Goal: Contribute content: Add original content to the website for others to see

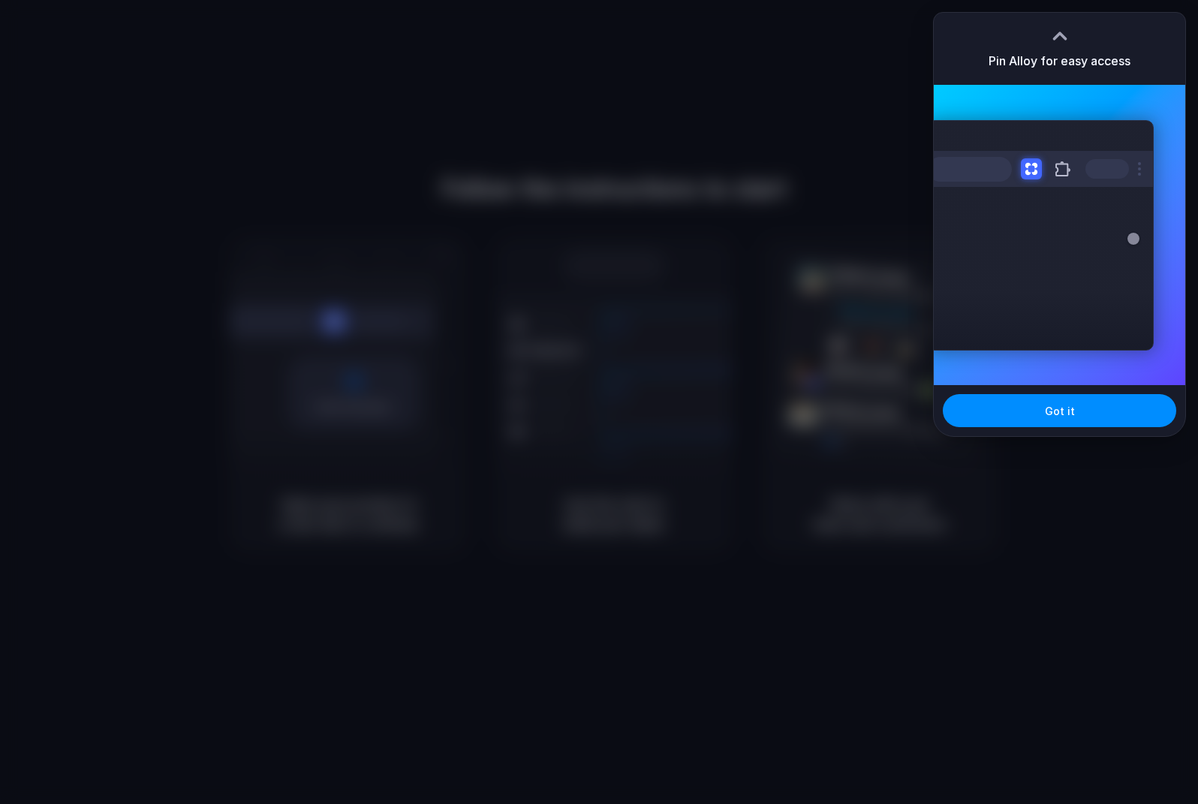
click at [755, 60] on div at bounding box center [599, 402] width 1198 height 804
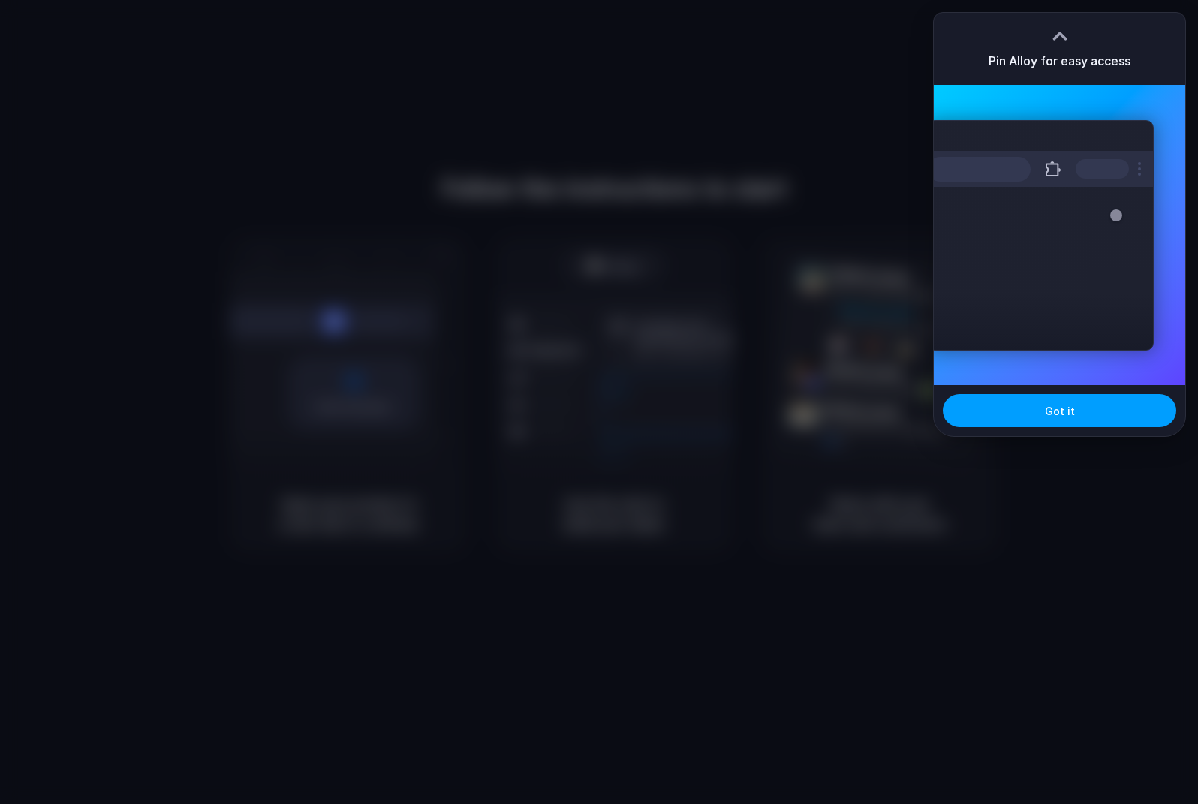
click at [1020, 414] on button "Got it" at bounding box center [1060, 410] width 234 height 33
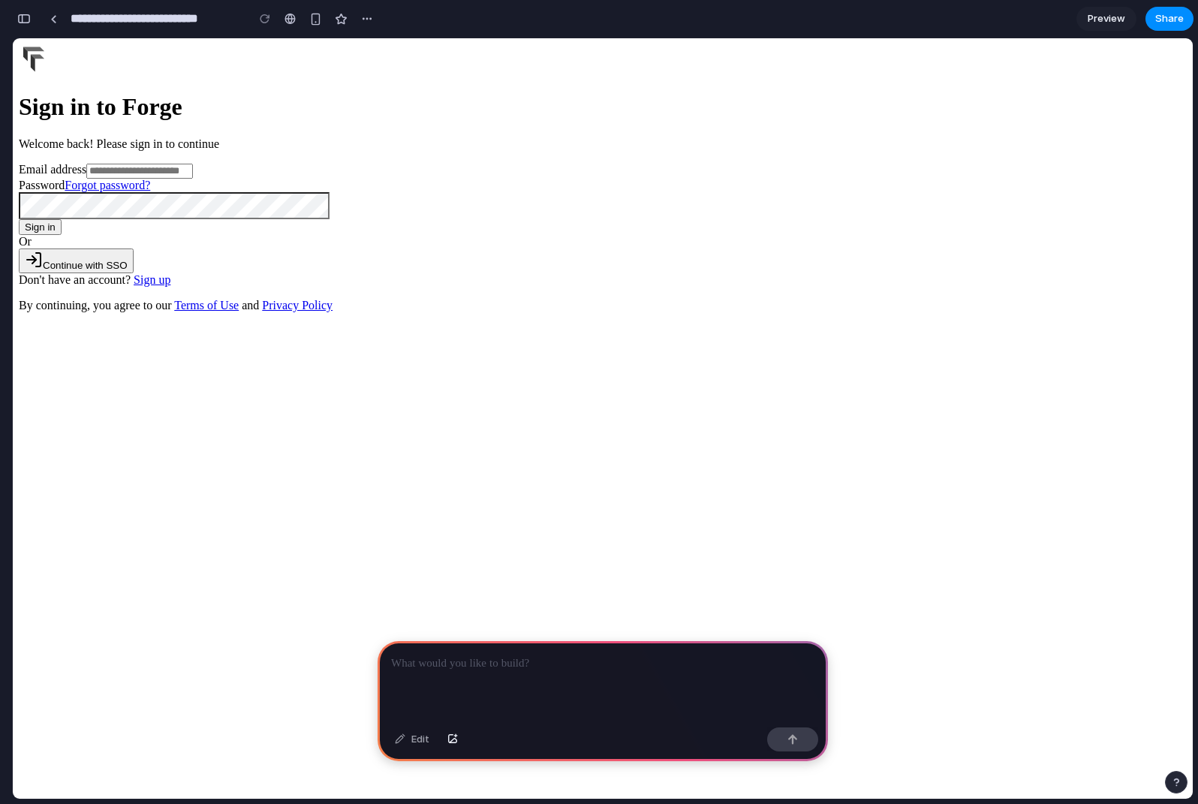
click at [488, 670] on p at bounding box center [602, 664] width 423 height 18
click at [193, 179] on input "Email address" at bounding box center [139, 171] width 107 height 15
click at [924, 44] on div at bounding box center [603, 44] width 1168 height 0
click at [552, 665] on p at bounding box center [602, 664] width 423 height 18
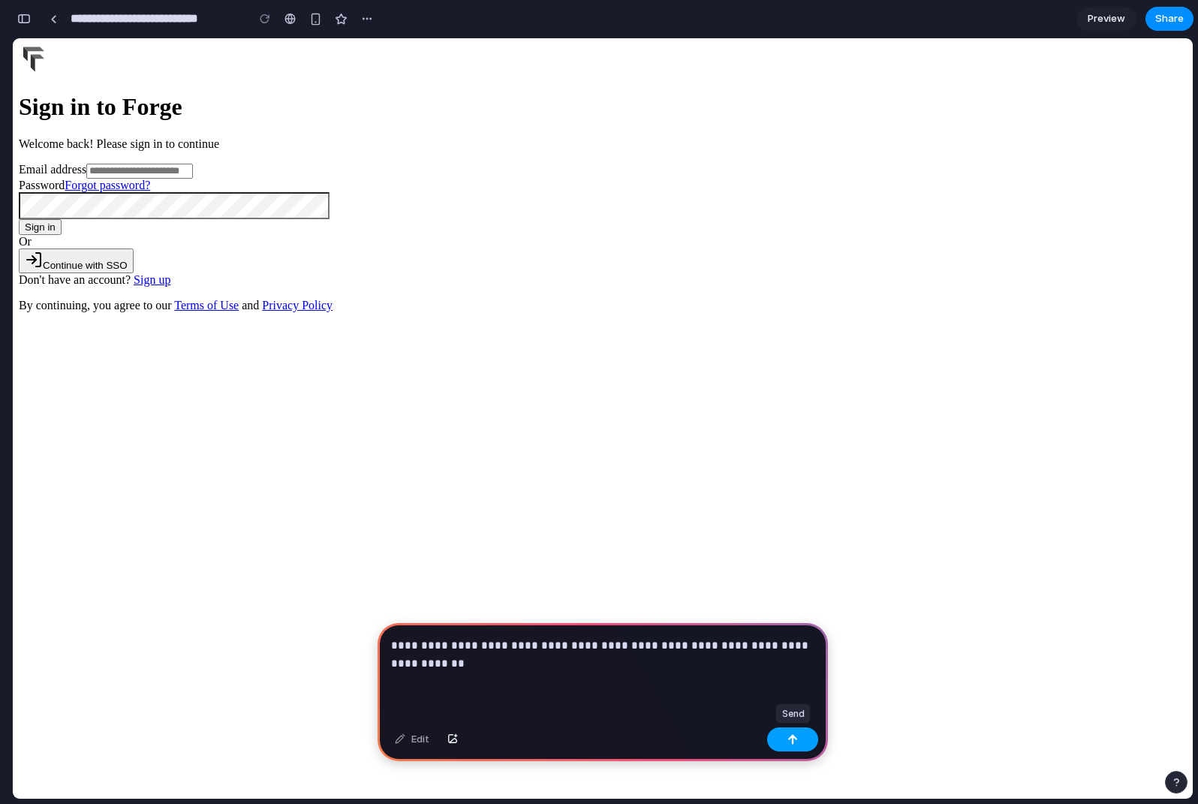
click at [785, 740] on button "button" at bounding box center [792, 740] width 51 height 24
